Goal: Complete application form

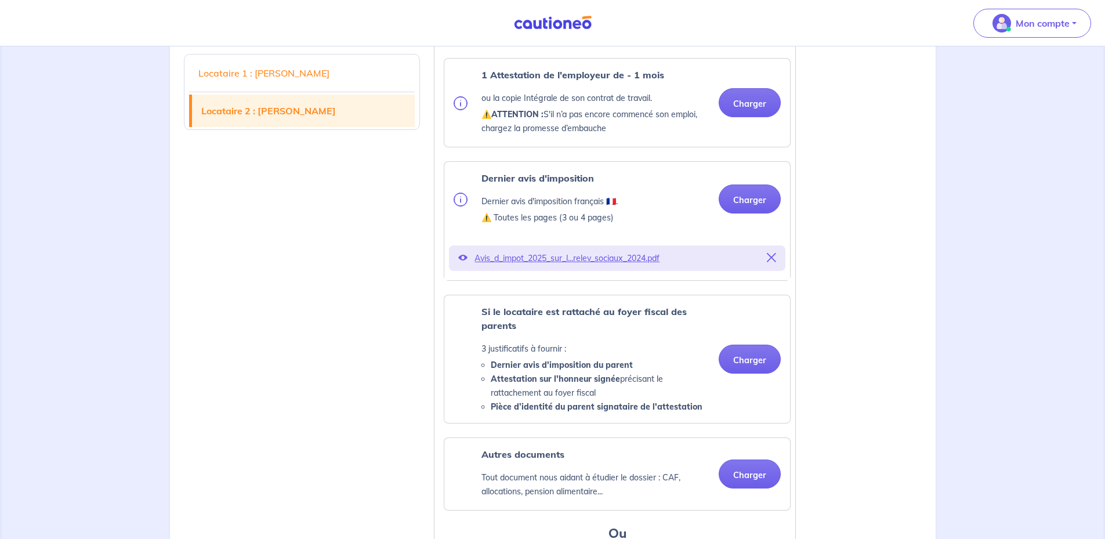
scroll to position [1767, 0]
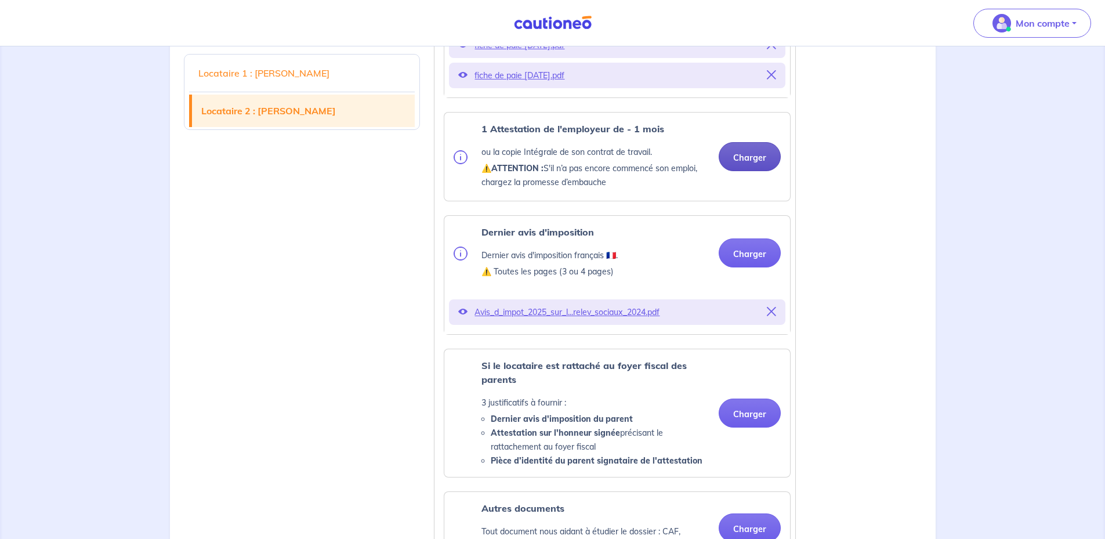
click at [740, 171] on button "Charger" at bounding box center [749, 156] width 62 height 29
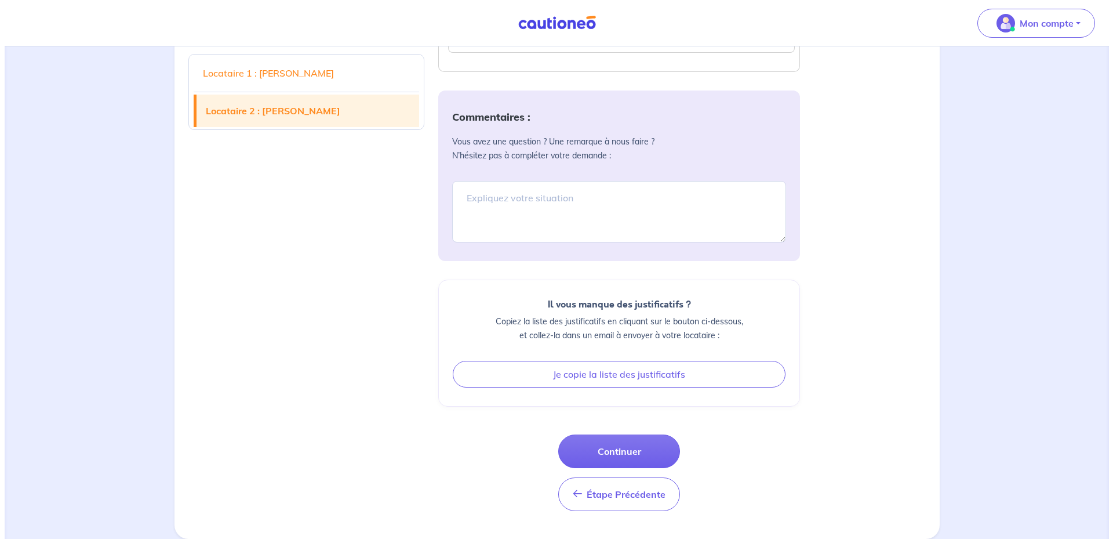
scroll to position [2514, 0]
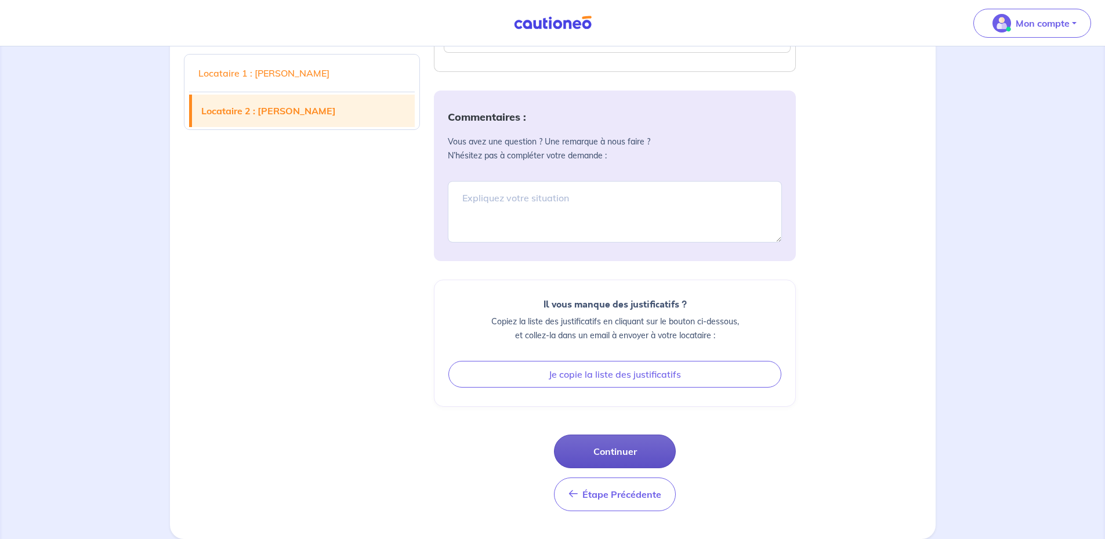
click at [630, 445] on button "Continuer" at bounding box center [615, 451] width 122 height 34
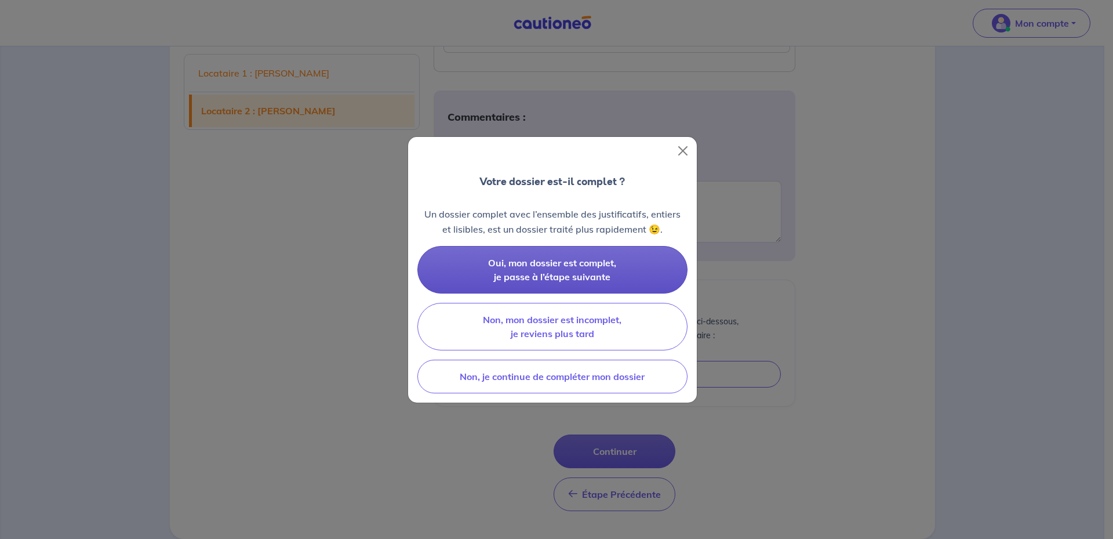
click at [550, 266] on span "Oui, mon dossier est complet, je passe à l’étape suivante" at bounding box center [552, 270] width 128 height 26
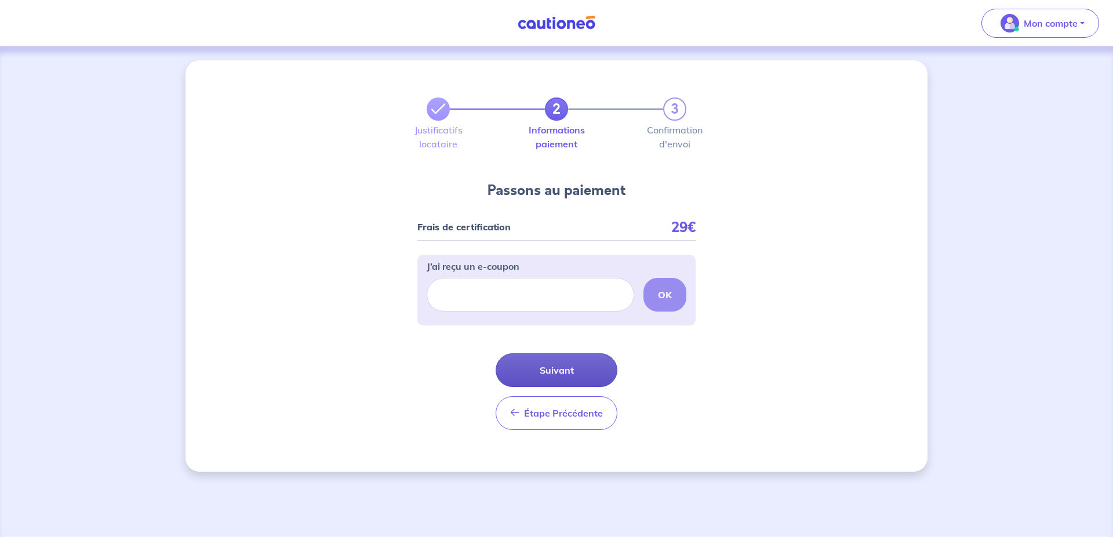
click at [565, 368] on button "Suivant" at bounding box center [557, 370] width 122 height 34
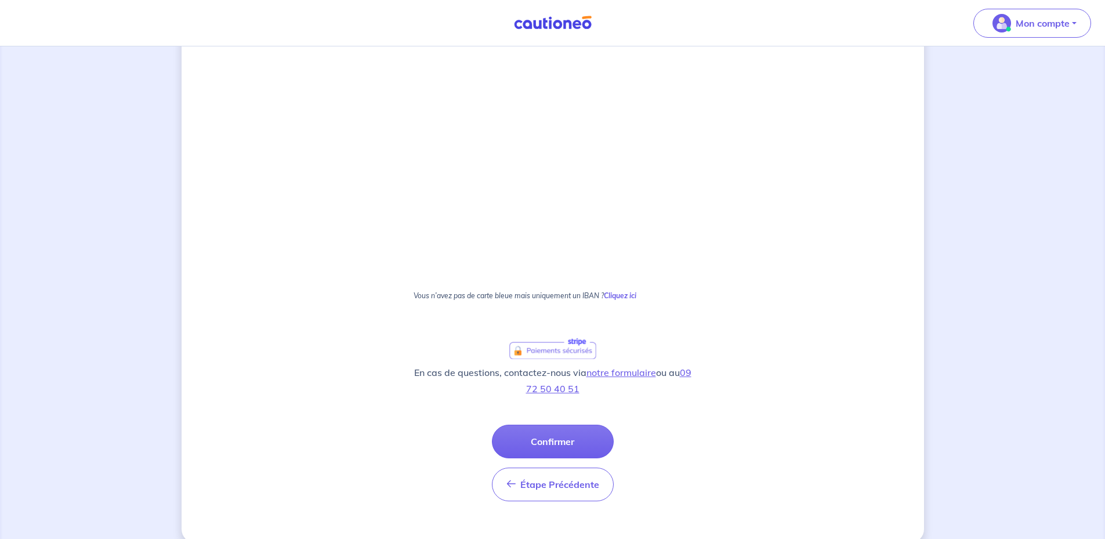
scroll to position [285, 0]
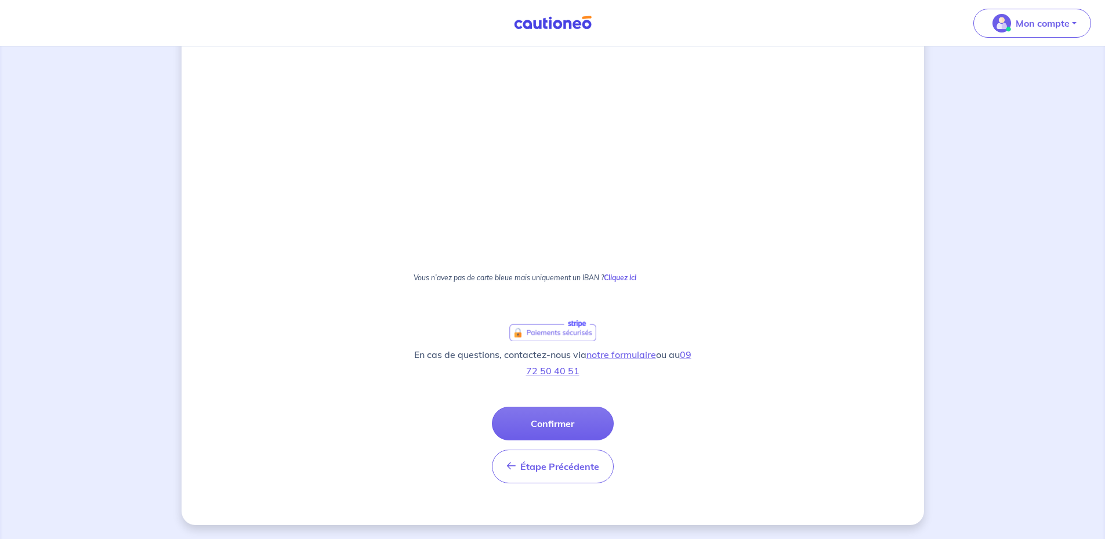
click at [562, 422] on button "Confirmer" at bounding box center [553, 423] width 122 height 34
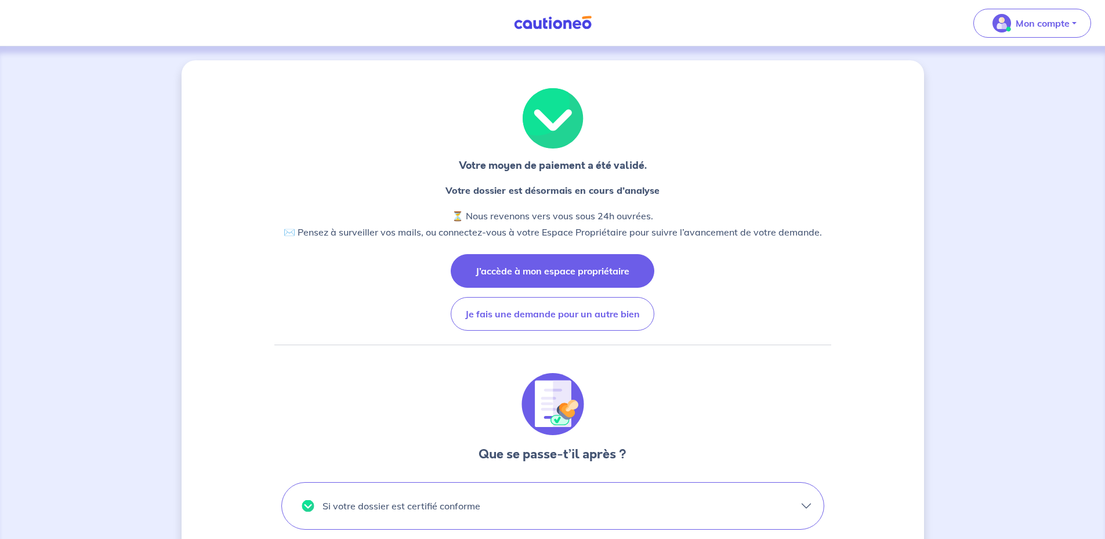
click at [576, 273] on button "J’accède à mon espace propriétaire" at bounding box center [553, 271] width 204 height 34
